Goal: Use online tool/utility

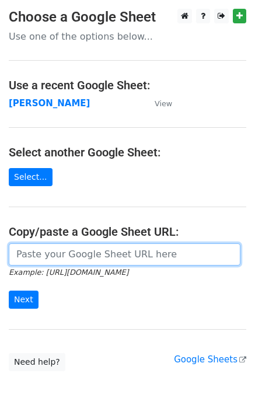
click at [59, 261] on input "url" at bounding box center [124, 254] width 231 height 22
paste input "https://docs.google.com/spreadsheets/d/11bLC5BOz7ltFbsCzUDuPCHu2NJERcBMDTjPpvxJ…"
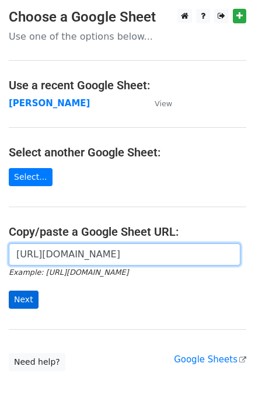
type input "https://docs.google.com/spreadsheets/d/11bLC5BOz7ltFbsCzUDuPCHu2NJERcBMDTjPpvxJ…"
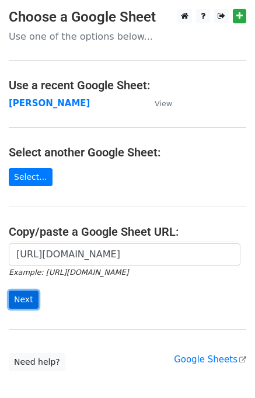
scroll to position [0, 0]
click at [27, 295] on input "Next" at bounding box center [24, 299] width 30 height 18
